Goal: Information Seeking & Learning: Learn about a topic

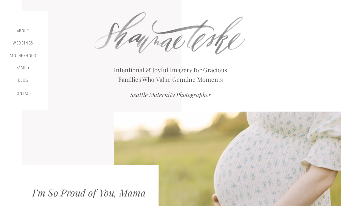
click at [14, 57] on div "motherhood" at bounding box center [23, 56] width 27 height 6
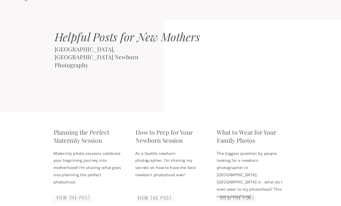
scroll to position [1019, 0]
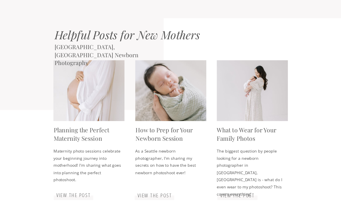
click at [63, 193] on h3 "view the post" at bounding box center [74, 195] width 38 height 7
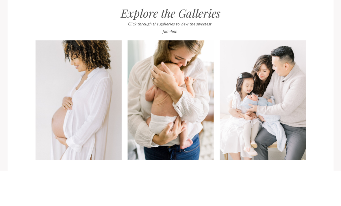
scroll to position [538, 0]
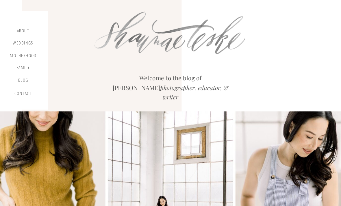
click at [29, 30] on div "about" at bounding box center [23, 31] width 17 height 7
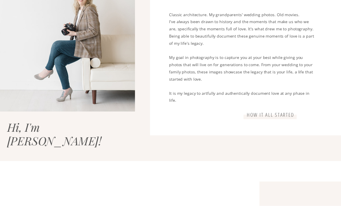
scroll to position [345, 0]
